Goal: Information Seeking & Learning: Learn about a topic

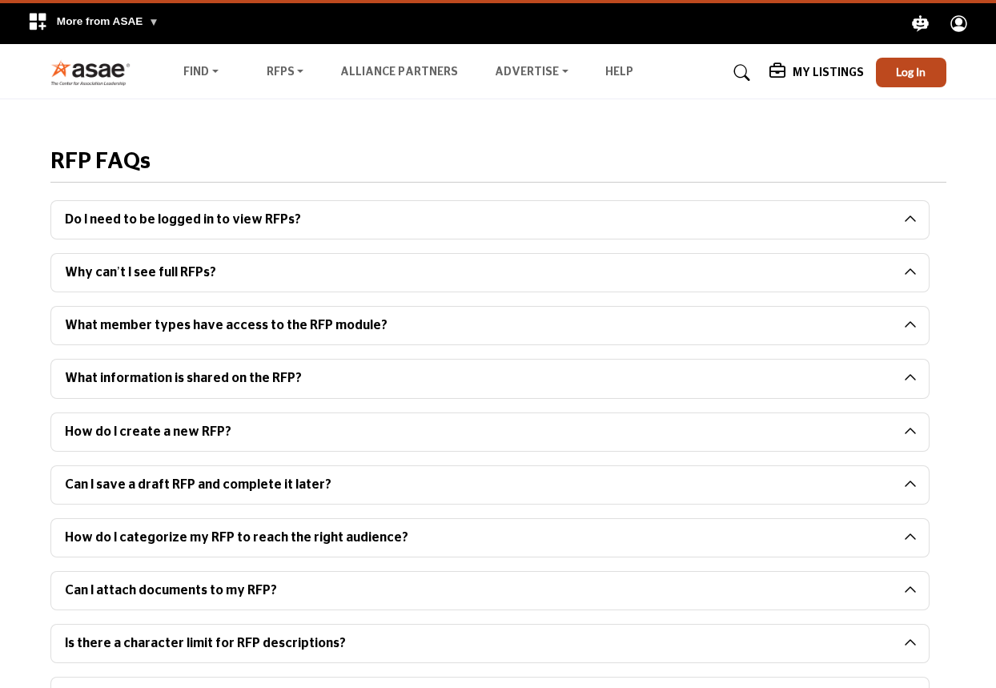
click at [215, 224] on button "Do I need to be logged in to view RFPs?" at bounding box center [477, 220] width 852 height 38
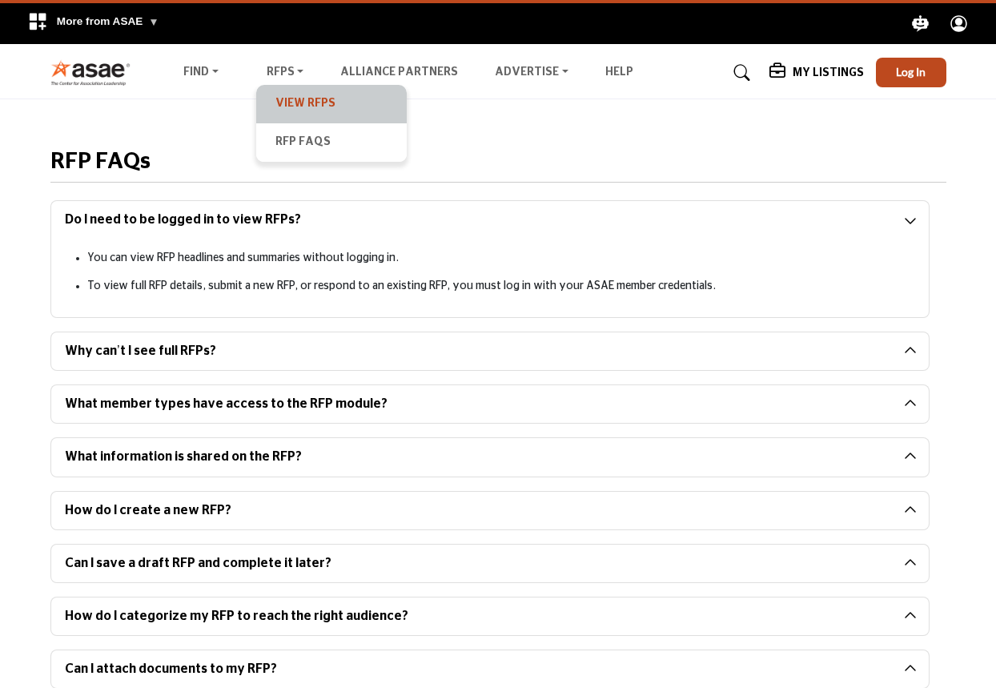
click at [285, 94] on link "View RFPs" at bounding box center [331, 104] width 134 height 22
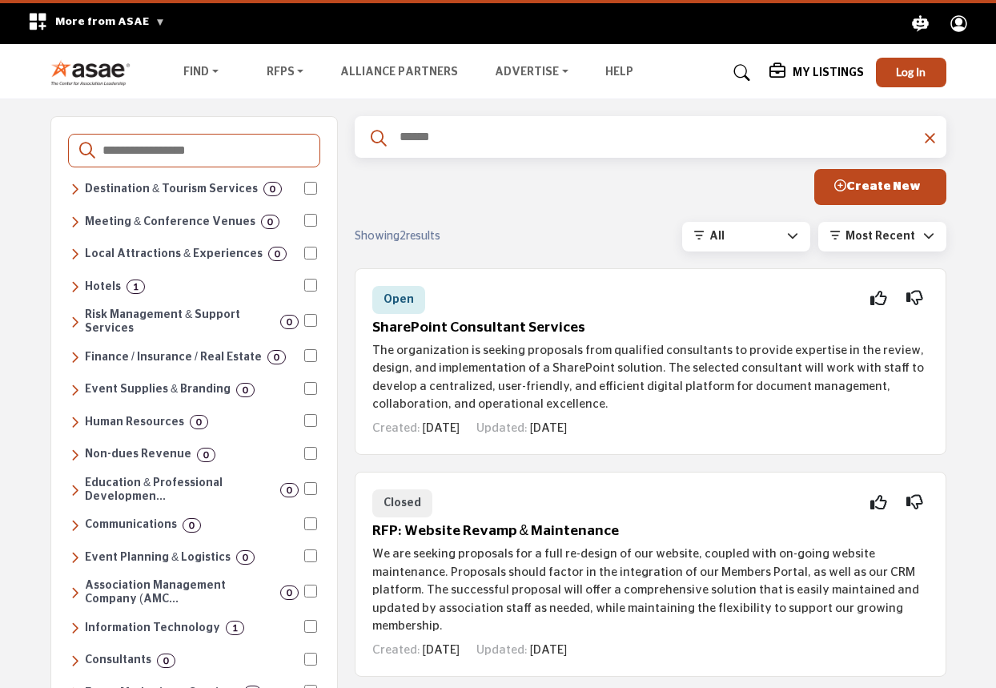
click at [18, 278] on div "Destinations & Venues Destination & Tourism Services 0 Convention & Visitors Bu…" at bounding box center [498, 638] width 996 height 1079
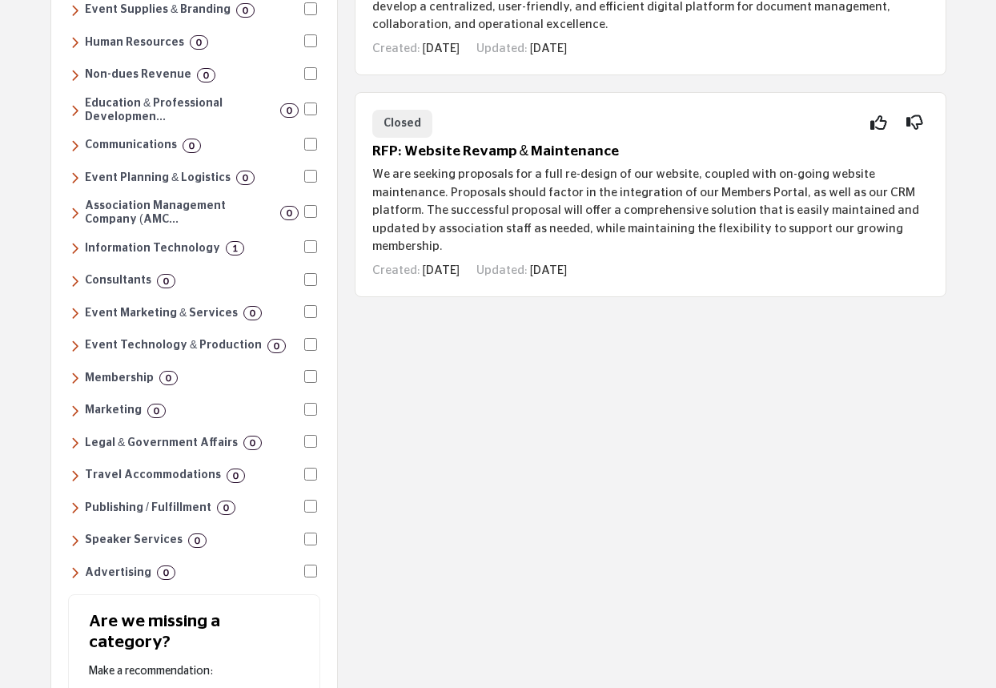
scroll to position [384, 0]
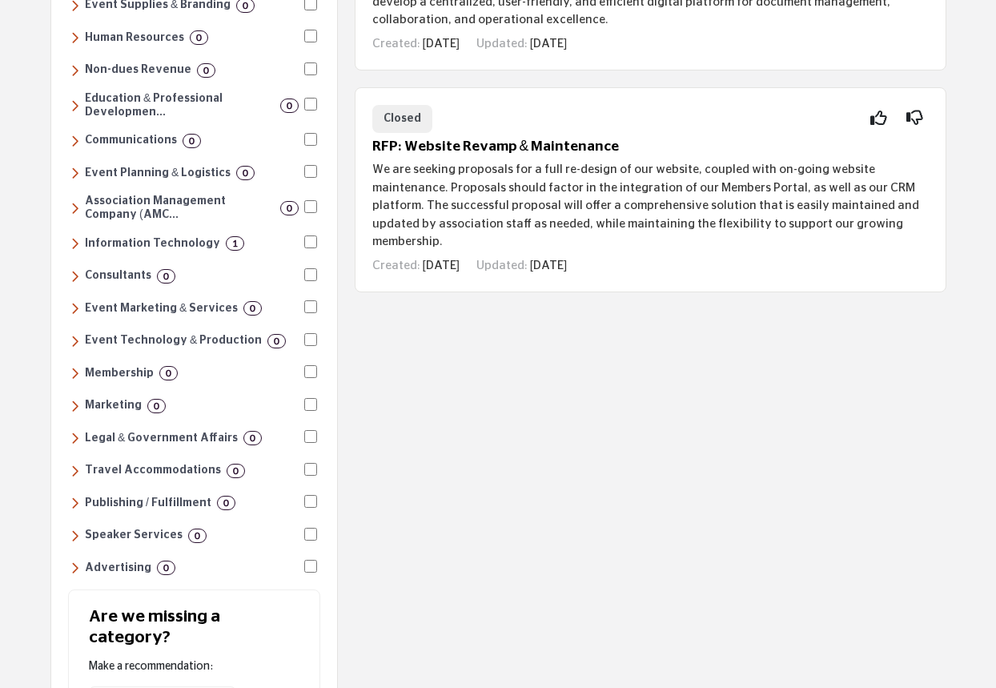
click at [73, 134] on icon at bounding box center [74, 141] width 9 height 14
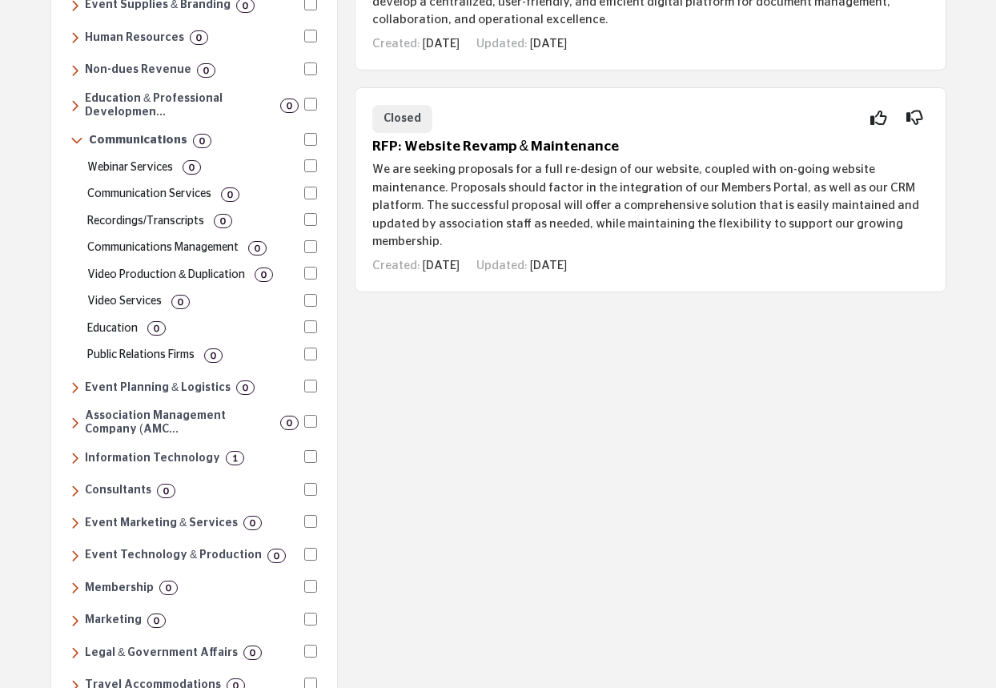
click at [29, 215] on div "Destinations & Venues Destination & Tourism Services 0 Convention & Visitors Bu…" at bounding box center [498, 361] width 996 height 1293
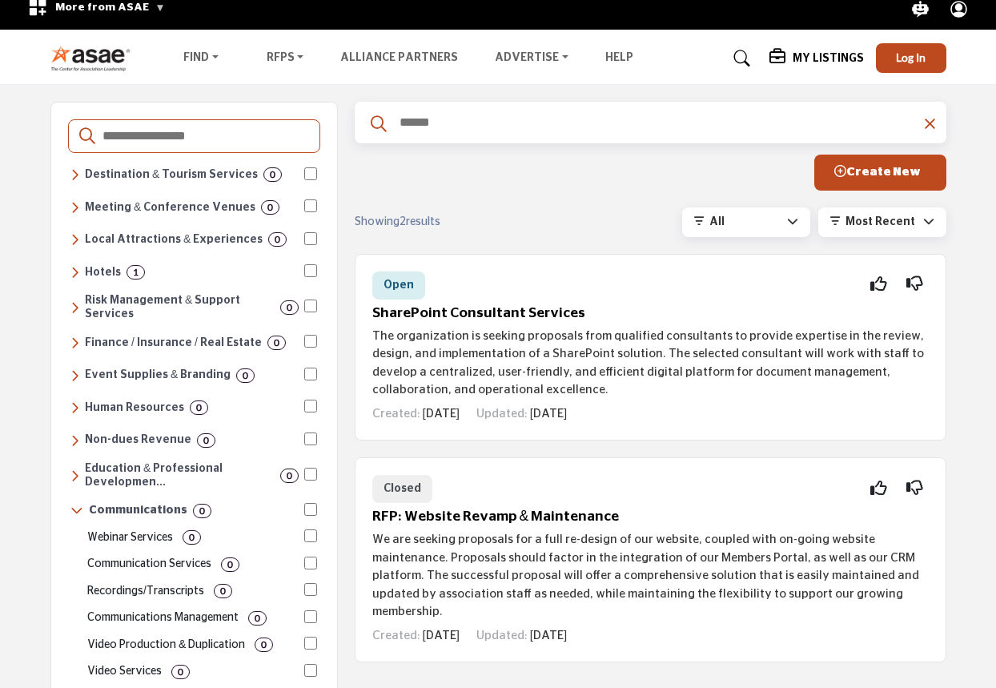
scroll to position [0, 0]
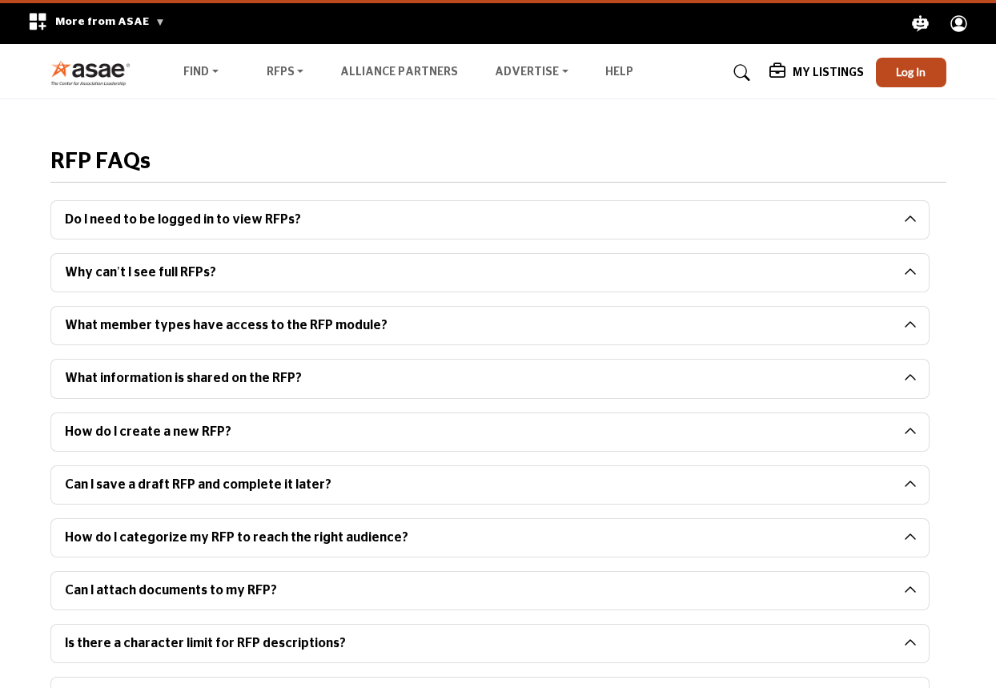
click at [79, 74] on img at bounding box center [94, 72] width 89 height 26
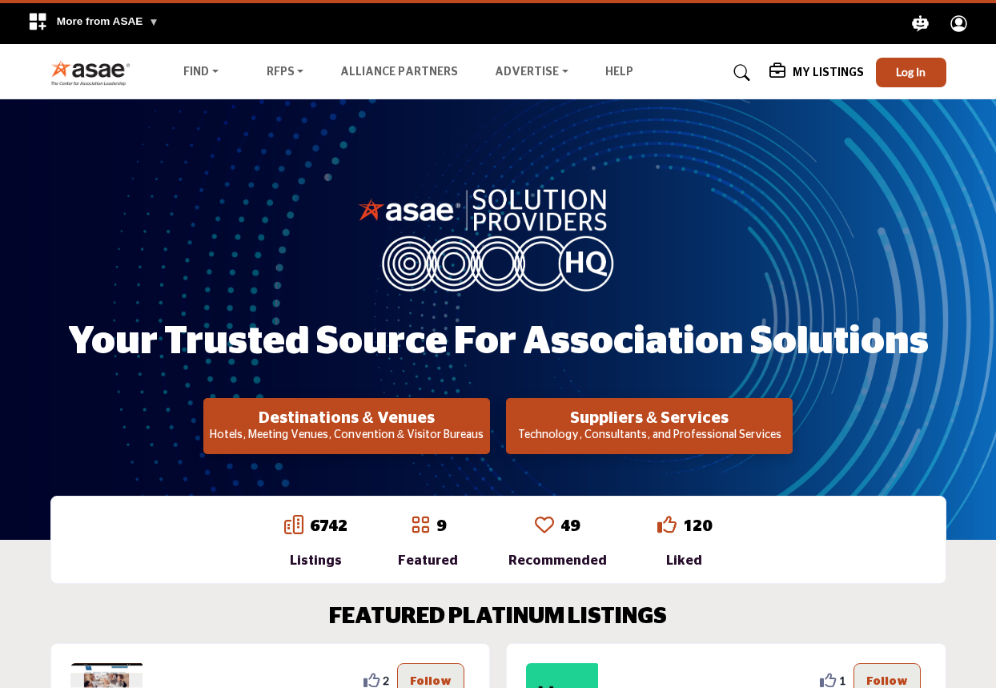
click at [49, 533] on div "6742 Listings 9 Featured" at bounding box center [498, 539] width 912 height 88
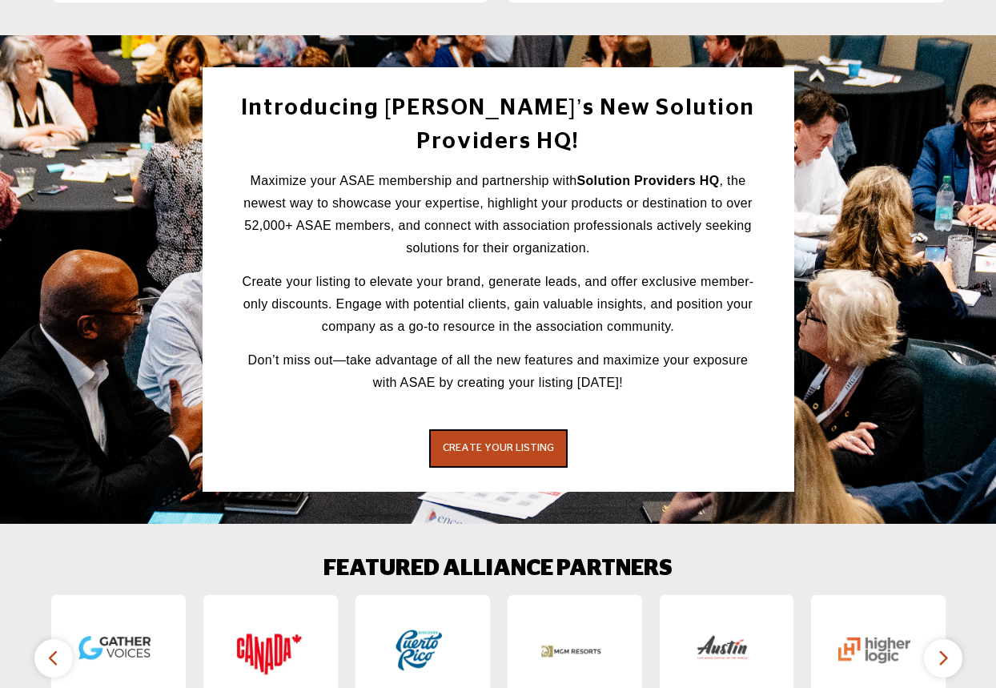
scroll to position [2049, 0]
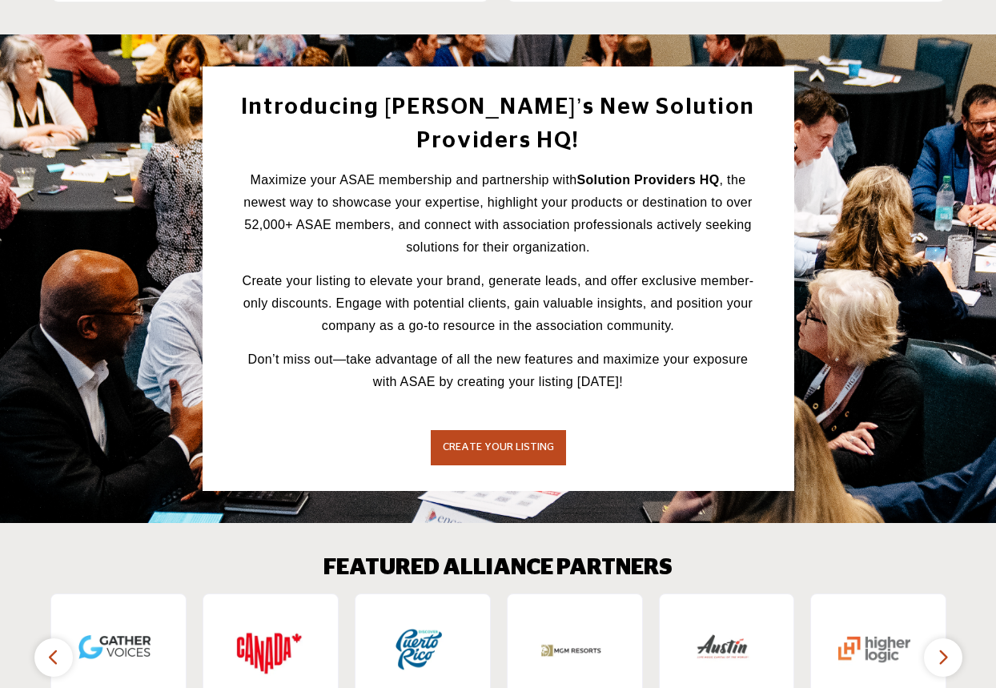
click at [474, 442] on span "CREATE YOUR LISTING" at bounding box center [498, 447] width 111 height 10
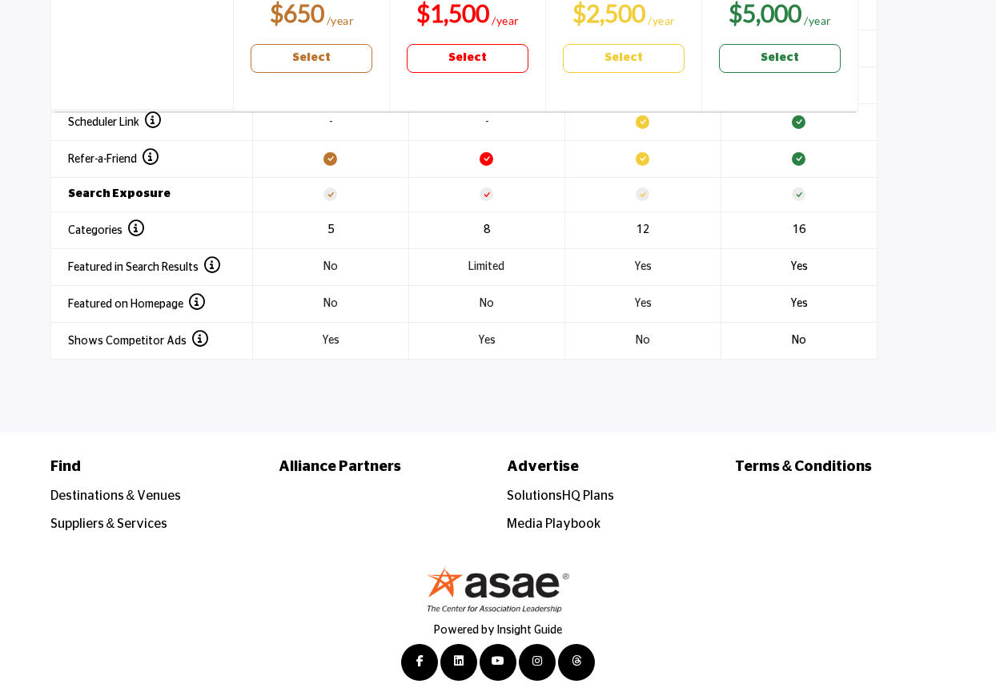
scroll to position [2328, 0]
